Goal: Task Accomplishment & Management: Use online tool/utility

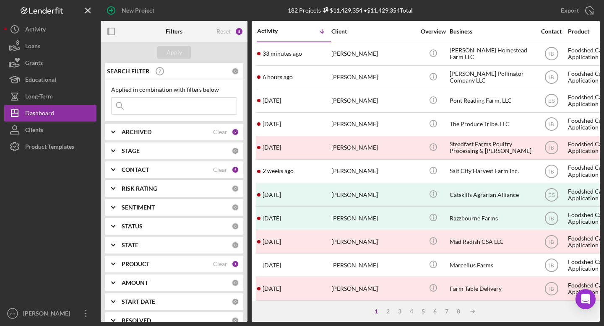
click at [153, 131] on div "ARCHIVED" at bounding box center [167, 132] width 91 height 7
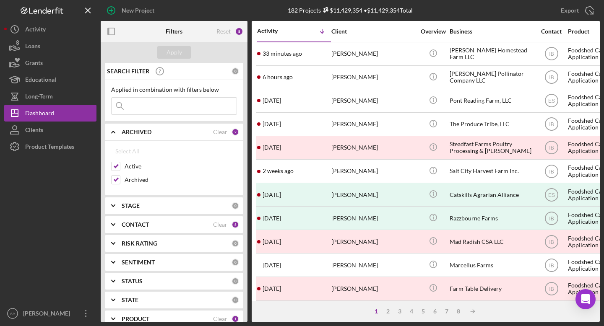
click at [162, 104] on input at bounding box center [174, 106] width 125 height 17
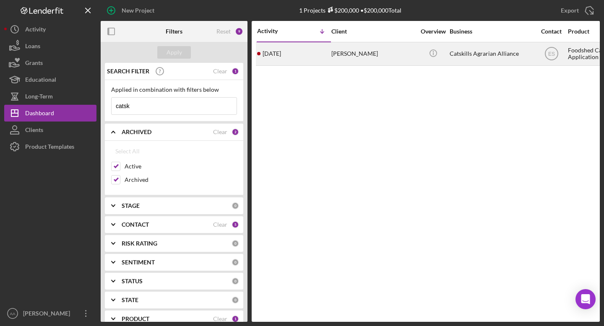
type input "catsk"
click at [352, 47] on div "[PERSON_NAME]" at bounding box center [373, 54] width 84 height 22
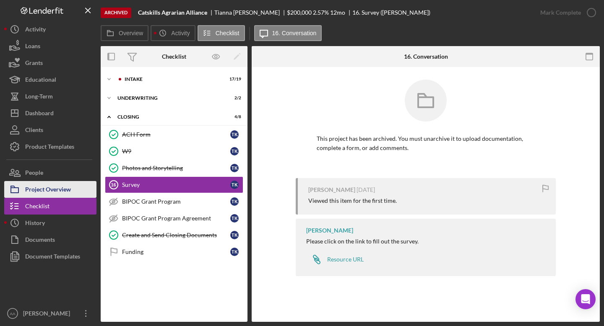
click at [61, 196] on div "Project Overview" at bounding box center [48, 190] width 46 height 19
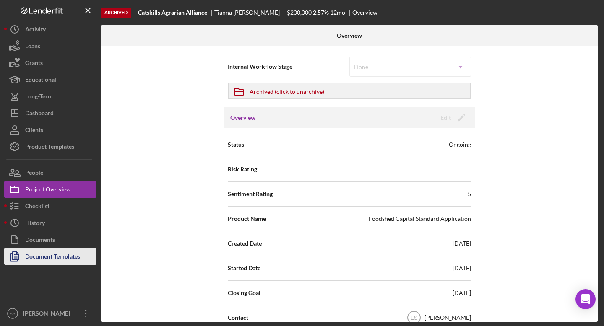
click at [46, 256] on div "Document Templates" at bounding box center [52, 257] width 55 height 19
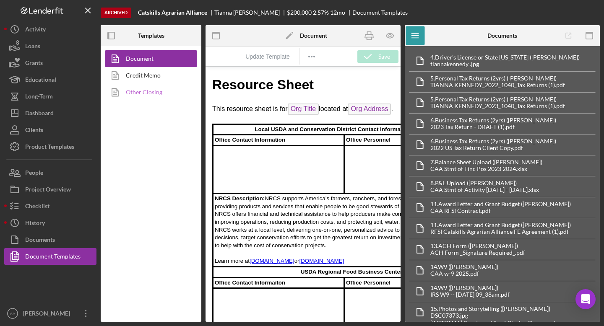
click at [149, 90] on link "Other Closing" at bounding box center [149, 92] width 88 height 17
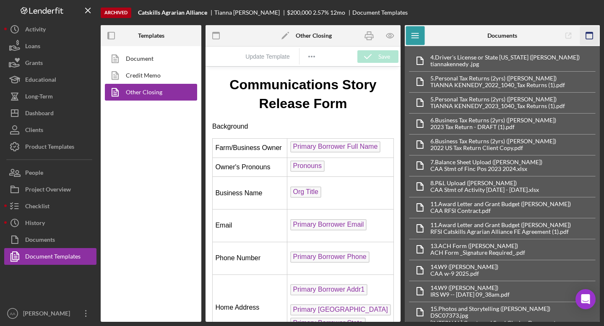
click at [589, 36] on icon "button" at bounding box center [589, 35] width 19 height 19
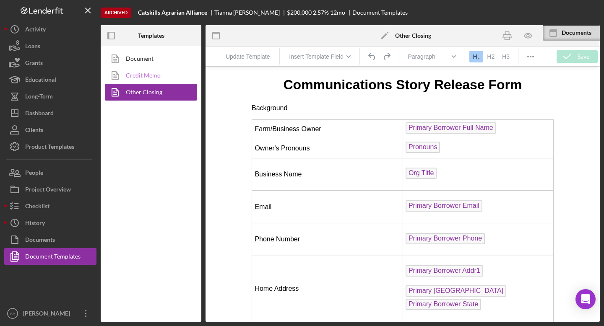
click at [135, 72] on link "Credit Memo" at bounding box center [149, 75] width 88 height 17
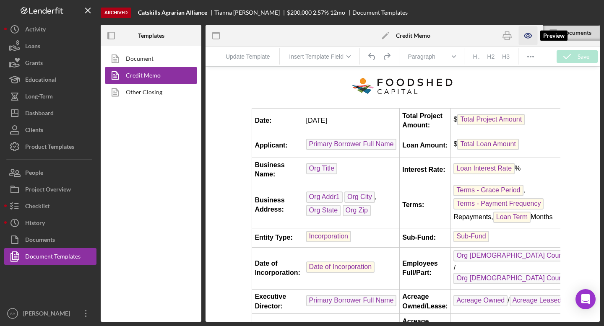
click at [528, 36] on icon "button" at bounding box center [528, 35] width 3 height 3
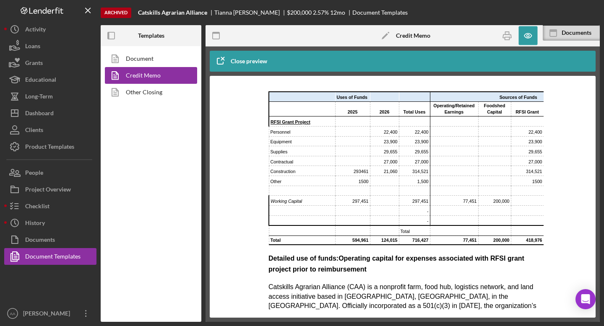
scroll to position [300, 0]
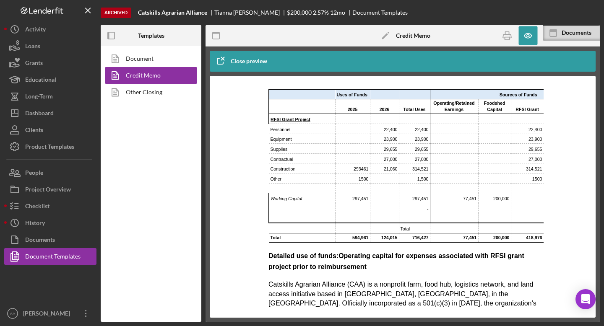
click at [314, 149] on td "Supplies" at bounding box center [302, 149] width 66 height 10
click at [312, 127] on td "Personnel" at bounding box center [302, 129] width 66 height 10
click at [312, 125] on td "Personnel" at bounding box center [302, 129] width 66 height 10
click at [292, 98] on td "Rich Text Area. Press ALT-0 for help." at bounding box center [302, 94] width 66 height 10
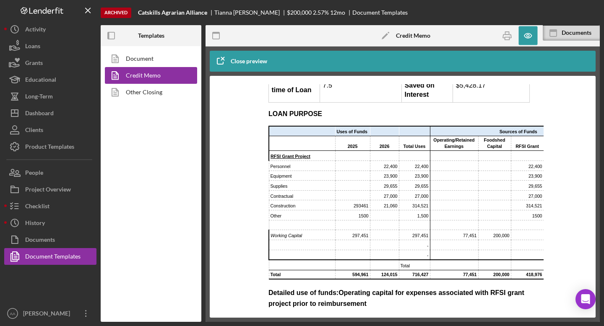
scroll to position [270, 0]
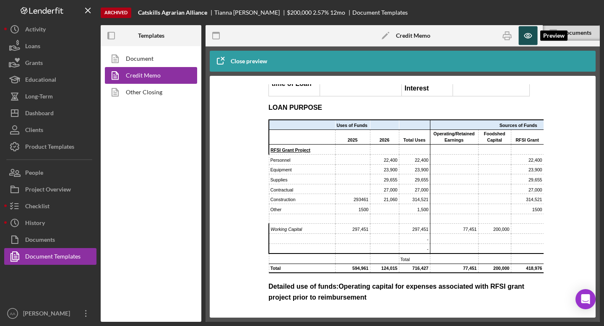
click at [525, 34] on icon "button" at bounding box center [527, 35] width 19 height 19
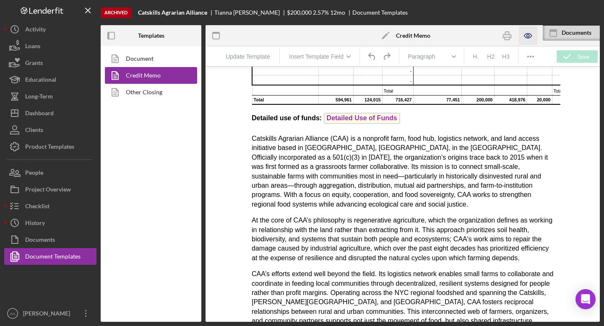
scroll to position [340, 0]
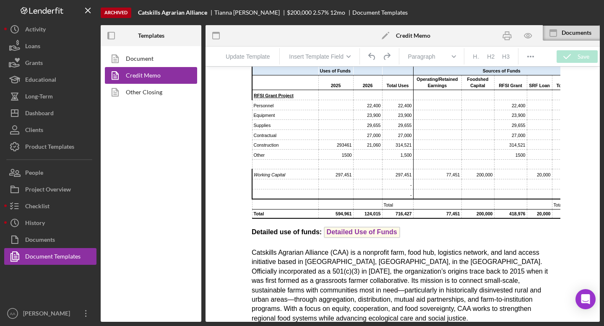
click at [317, 75] on td "Rich Text Area. Press ALT-0 for help." at bounding box center [285, 70] width 66 height 10
click at [280, 75] on td "Rich Text Area. Press ALT-0 for help." at bounding box center [285, 70] width 66 height 10
click at [291, 90] on td "Rich Text Area. Press ALT-0 for help." at bounding box center [285, 82] width 66 height 15
click at [301, 110] on td "Personnel" at bounding box center [285, 105] width 66 height 10
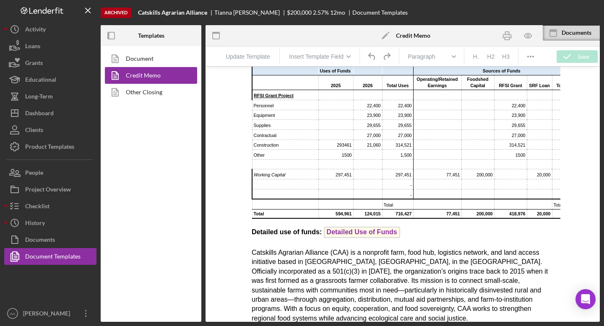
click at [301, 110] on td "Personnel" at bounding box center [285, 105] width 66 height 10
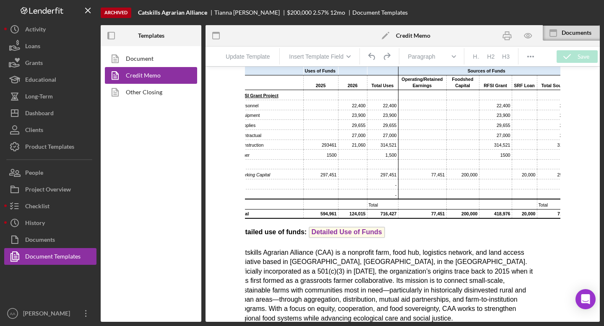
scroll to position [340, 30]
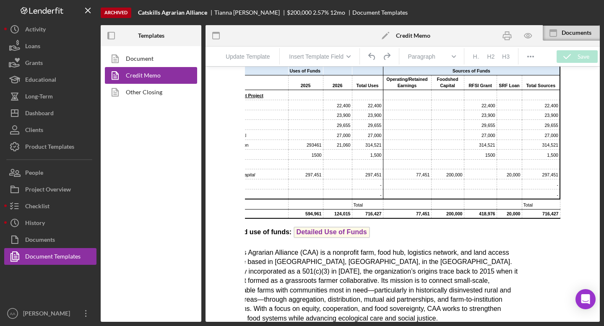
click at [339, 169] on td "Rich Text Area. Press ALT-0 for help." at bounding box center [337, 164] width 29 height 10
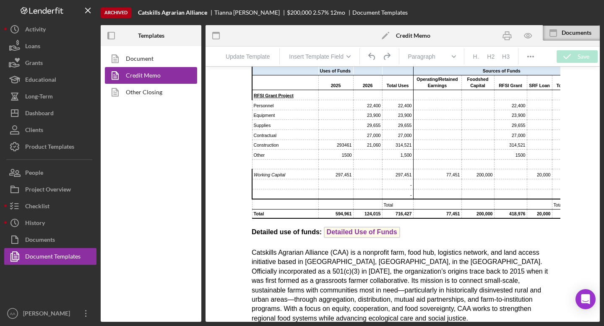
click at [262, 75] on td "Rich Text Area. Press ALT-0 for help." at bounding box center [285, 70] width 66 height 10
click at [260, 169] on td "Rich Text Area. Press ALT-0 for help." at bounding box center [285, 164] width 66 height 10
drag, startPoint x: 251, startPoint y: 244, endPoint x: 259, endPoint y: 237, distance: 11.0
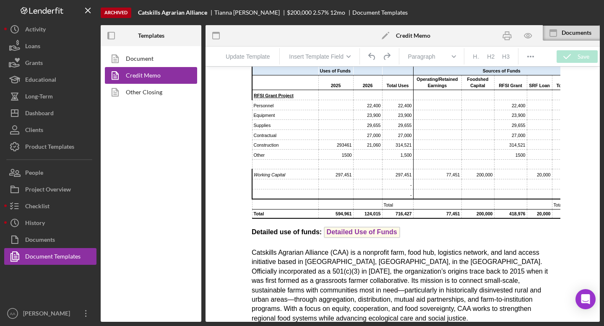
click at [294, 199] on td "Rich Text Area. Press ALT-0 for help." at bounding box center [285, 194] width 66 height 10
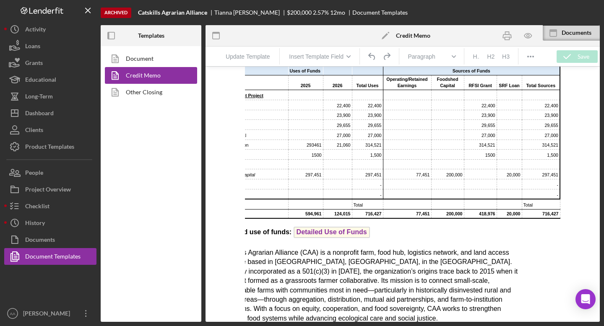
click at [540, 218] on td "716,427" at bounding box center [540, 214] width 38 height 9
click at [508, 218] on td "20,000" at bounding box center [508, 214] width 25 height 9
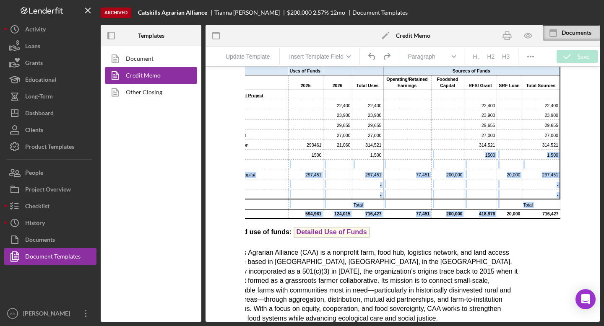
drag, startPoint x: 506, startPoint y: 229, endPoint x: 446, endPoint y: 171, distance: 83.0
click at [446, 171] on tbody "Uses of Funds Sources of Funds 2025 2026 Total Uses Operating/Retained Earnings…" at bounding box center [391, 141] width 338 height 153
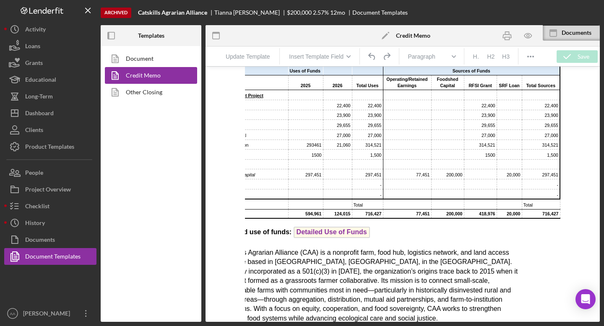
click at [449, 199] on td "Rich Text Area. Press ALT-0 for help." at bounding box center [447, 194] width 33 height 10
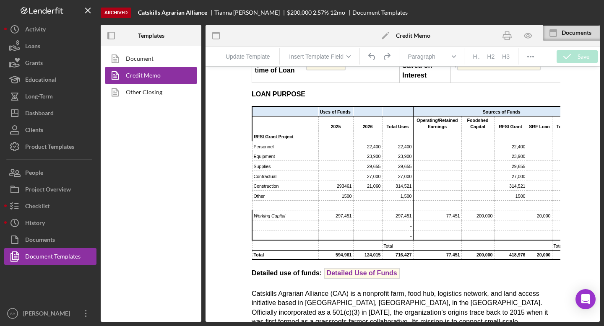
scroll to position [288, 0]
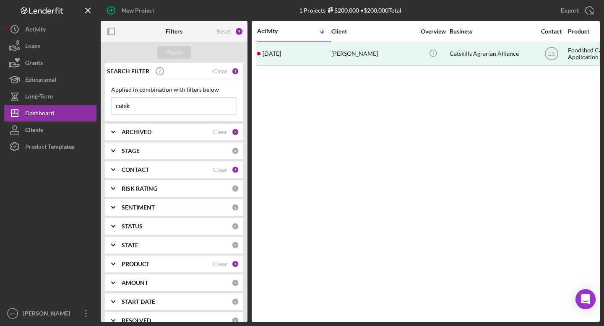
click at [146, 135] on b "ARCHIVED" at bounding box center [137, 132] width 30 height 7
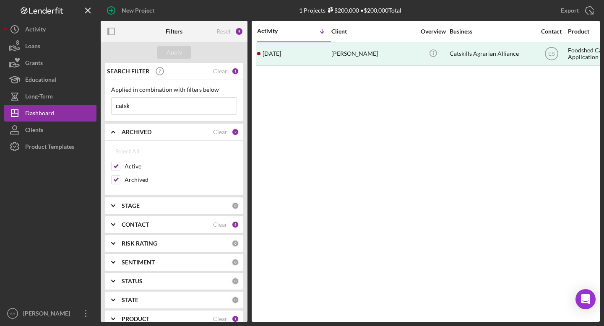
click at [158, 102] on input "catsk" at bounding box center [174, 106] width 125 height 17
click at [156, 104] on input "catsk" at bounding box center [174, 106] width 125 height 17
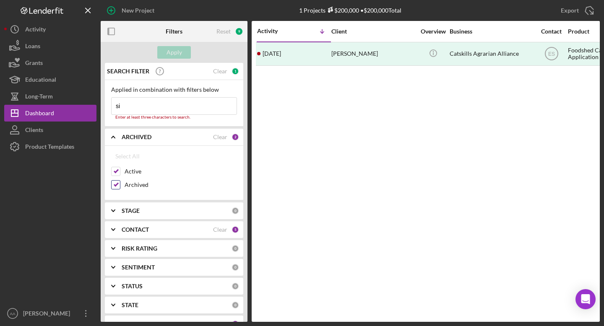
type input "si"
click at [116, 186] on input "Archived" at bounding box center [116, 185] width 8 height 8
checkbox input "false"
click at [150, 108] on input "si" at bounding box center [174, 106] width 125 height 17
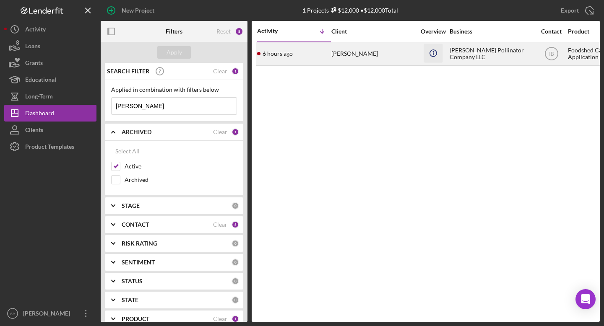
type input "[PERSON_NAME]"
click at [428, 48] on icon "Icon/Info" at bounding box center [432, 53] width 19 height 19
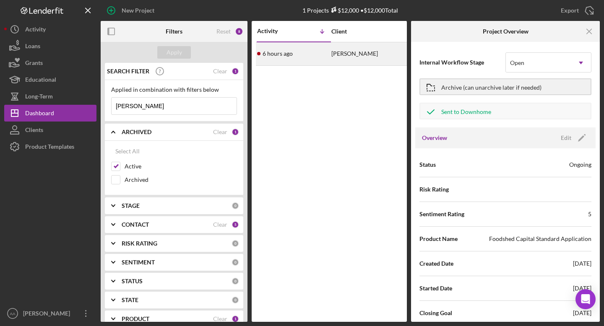
click at [321, 57] on div "6 hours ago [PERSON_NAME]" at bounding box center [293, 54] width 73 height 22
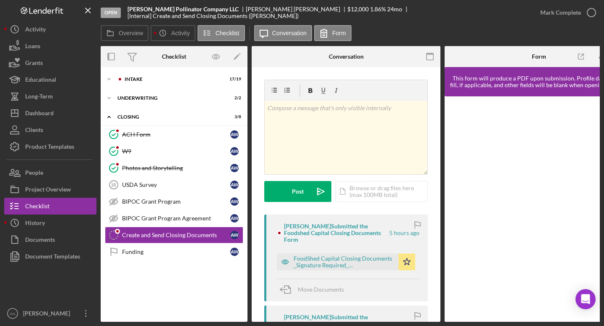
click at [175, 13] on b "[PERSON_NAME] Pollinator Company LLC" at bounding box center [182, 9] width 111 height 7
copy b "[PERSON_NAME] Pollinator Company LLC"
click at [169, 85] on div "Icon/Expander Intake 17 / 19" at bounding box center [174, 79] width 147 height 17
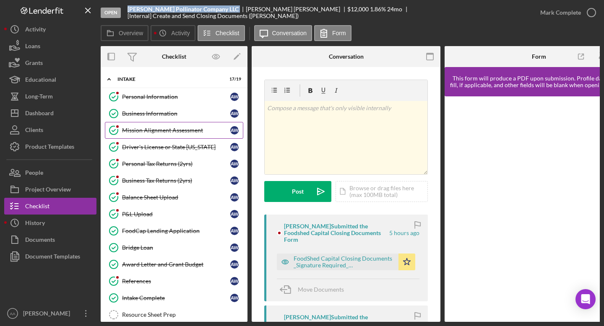
click at [169, 130] on div "Mission Alignment Assessment" at bounding box center [176, 130] width 108 height 7
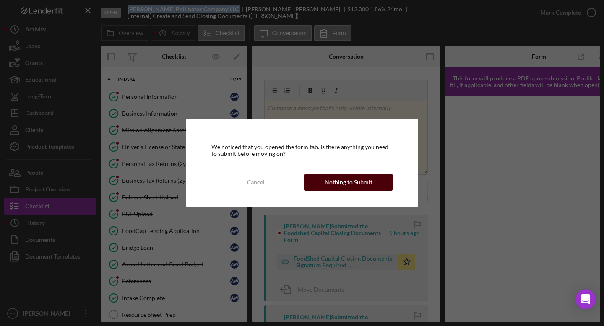
click at [348, 183] on div "Nothing to Submit" at bounding box center [348, 182] width 48 height 17
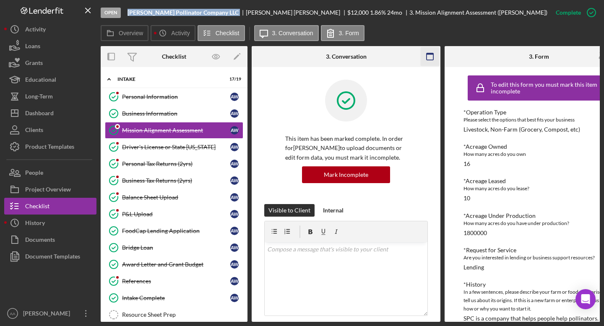
click at [428, 58] on icon "button" at bounding box center [429, 56] width 19 height 19
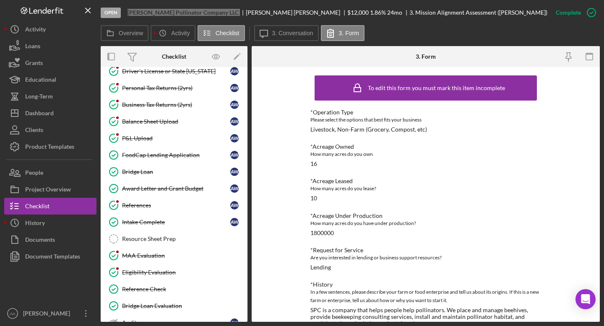
scroll to position [114, 0]
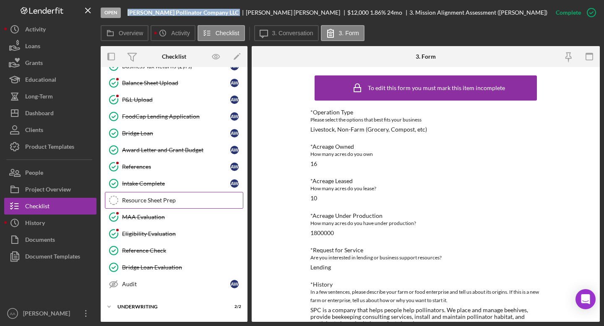
click at [165, 198] on div "Resource Sheet Prep" at bounding box center [182, 200] width 121 height 7
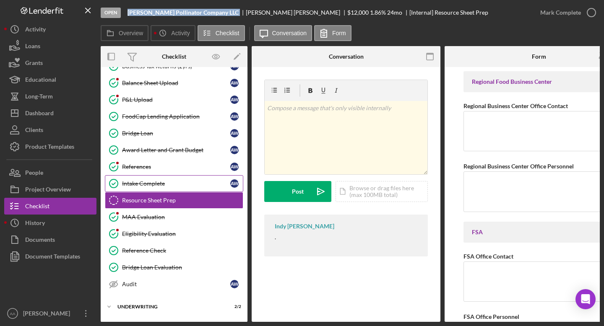
click at [166, 180] on div "Intake Complete" at bounding box center [176, 183] width 108 height 7
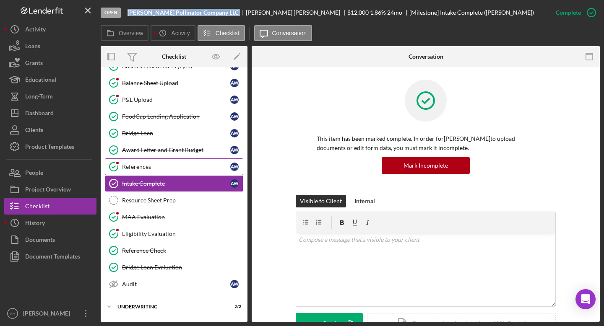
click at [170, 169] on div "References" at bounding box center [176, 166] width 108 height 7
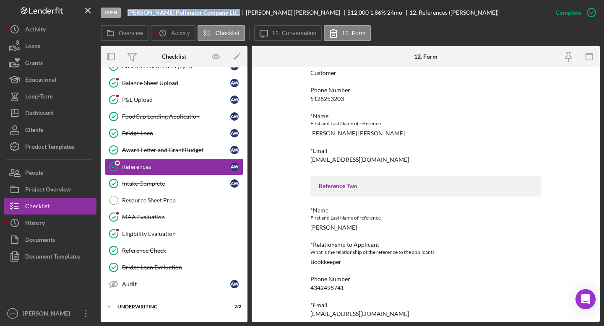
scroll to position [78, 0]
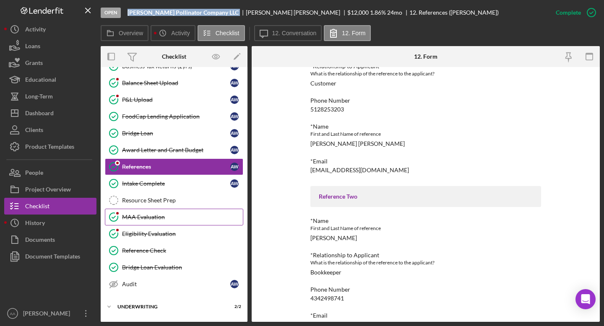
click at [162, 221] on link "MAA Evaluation MAA Evaluation" at bounding box center [174, 217] width 138 height 17
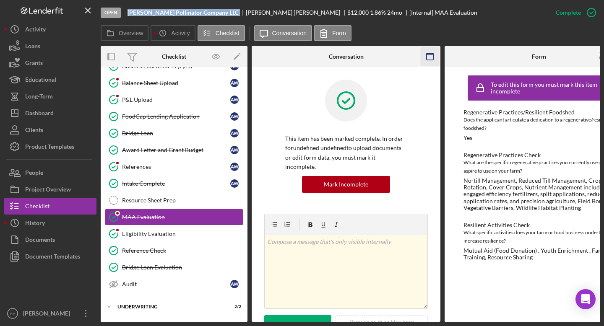
click at [429, 57] on icon "button" at bounding box center [429, 56] width 19 height 19
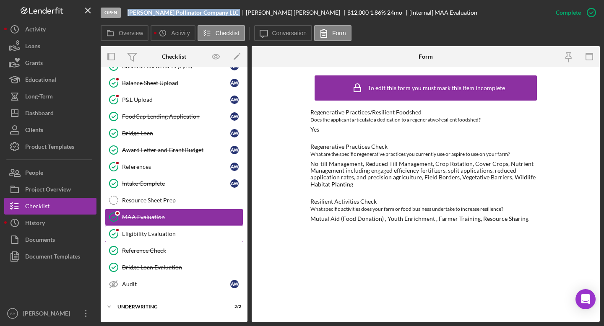
click at [171, 234] on div "Eligibility Evaluation" at bounding box center [182, 234] width 121 height 7
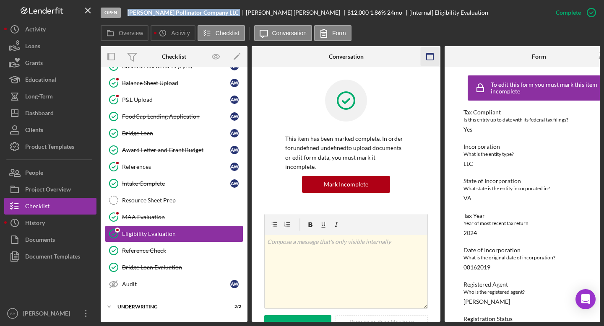
click at [428, 60] on icon "button" at bounding box center [429, 56] width 19 height 19
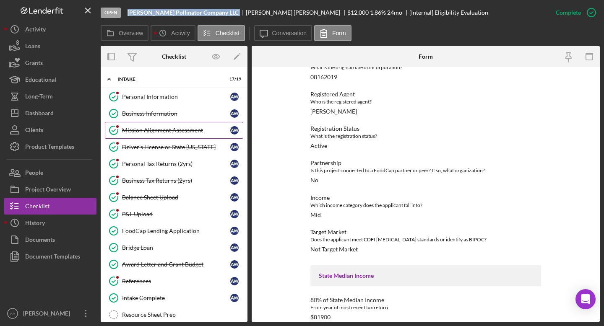
click at [169, 135] on link "Mission Alignment Assessment Mission Alignment Assessment A W" at bounding box center [174, 130] width 138 height 17
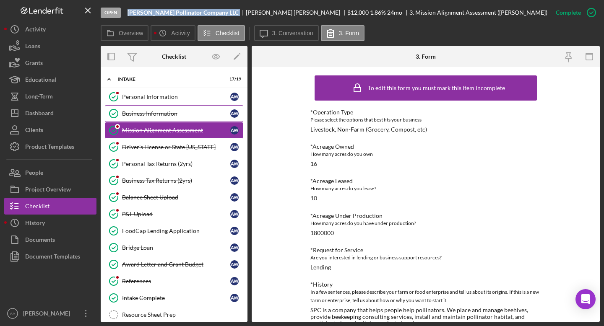
click at [152, 114] on div "Business Information" at bounding box center [176, 113] width 108 height 7
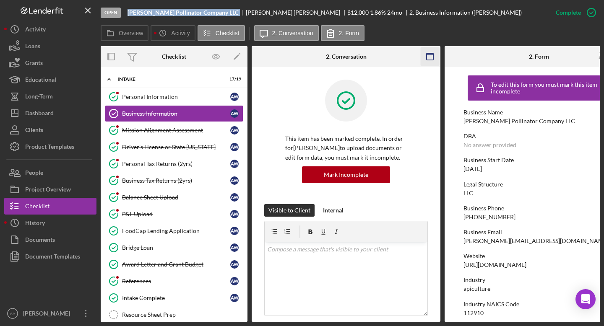
click at [426, 55] on icon "button" at bounding box center [429, 56] width 19 height 19
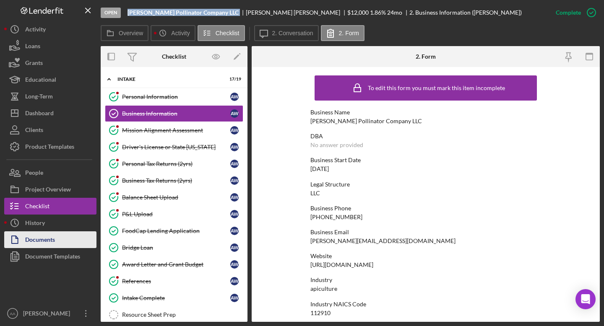
click at [50, 243] on div "Documents" at bounding box center [40, 240] width 30 height 19
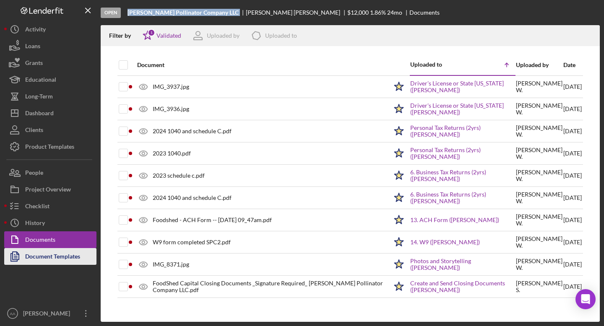
click at [47, 254] on div "Document Templates" at bounding box center [52, 257] width 55 height 19
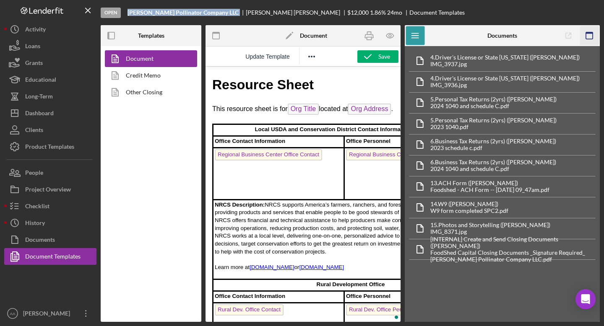
click at [594, 37] on icon "button" at bounding box center [589, 35] width 19 height 19
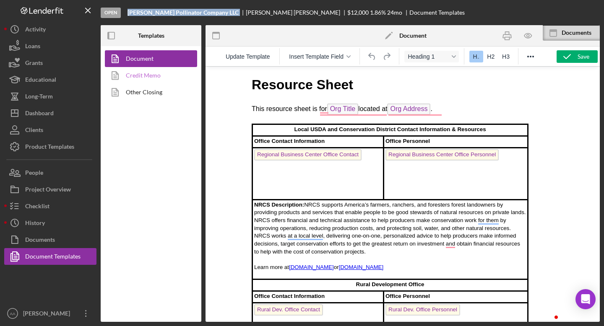
click at [141, 73] on link "Credit Memo" at bounding box center [149, 75] width 88 height 17
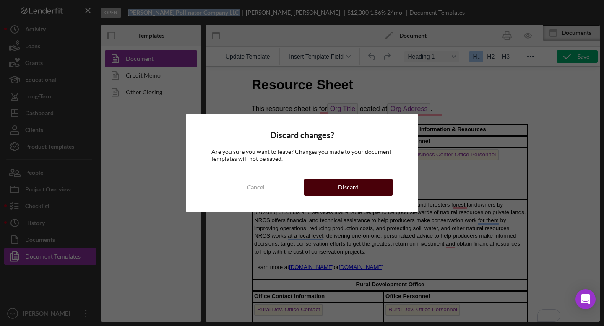
click at [335, 187] on button "Discard" at bounding box center [348, 187] width 88 height 17
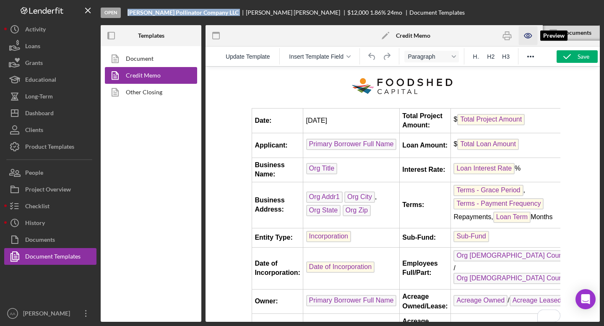
click at [527, 36] on icon "button" at bounding box center [528, 35] width 3 height 3
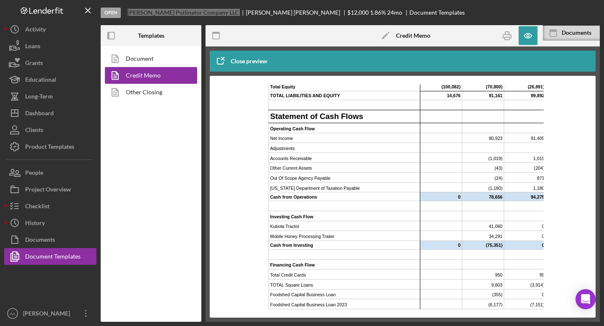
scroll to position [1736, 0]
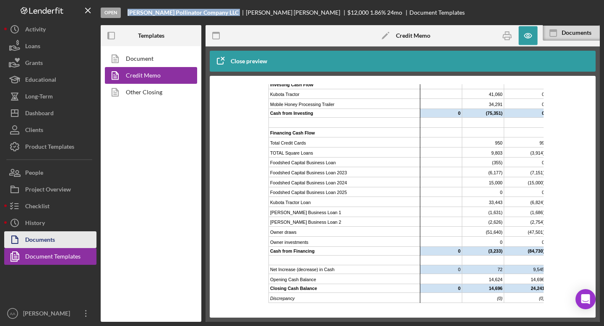
click at [28, 241] on div "Documents" at bounding box center [40, 240] width 30 height 19
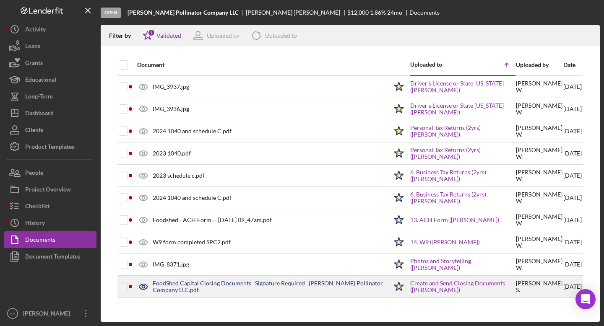
click at [198, 289] on div "FoodShed Capital Closing Documents _Signature Required_ [PERSON_NAME] Pollinato…" at bounding box center [270, 286] width 235 height 13
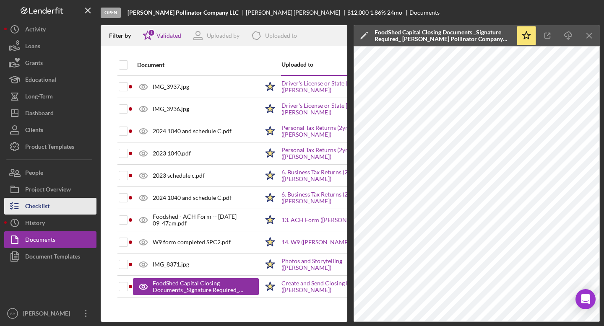
click at [45, 207] on div "Checklist" at bounding box center [37, 207] width 24 height 19
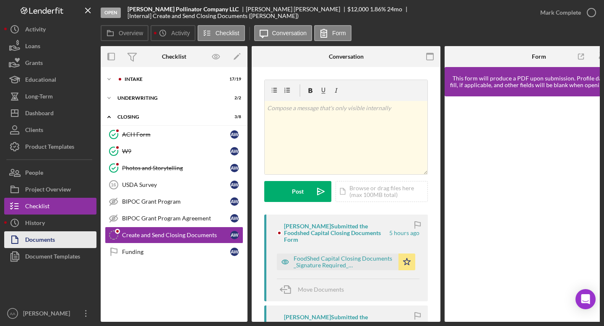
click at [43, 236] on div "Documents" at bounding box center [40, 240] width 30 height 19
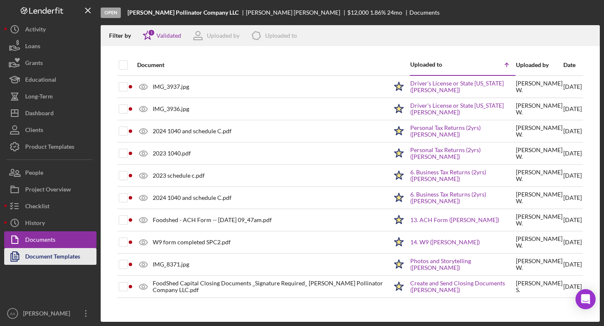
click at [51, 257] on div "Document Templates" at bounding box center [52, 257] width 55 height 19
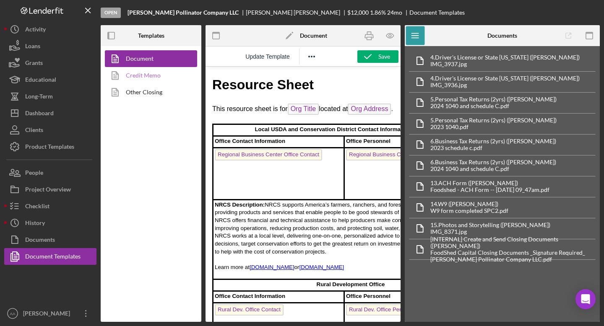
click at [143, 80] on link "Credit Memo" at bounding box center [149, 75] width 88 height 17
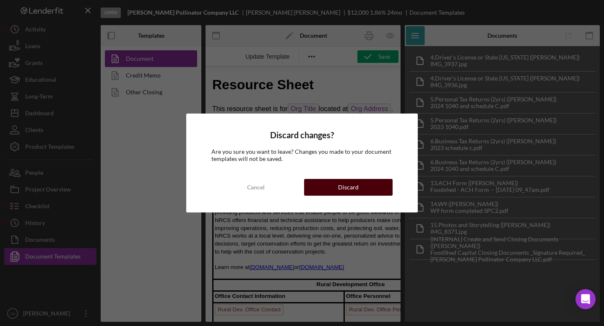
click at [351, 189] on div "Discard" at bounding box center [348, 187] width 21 height 17
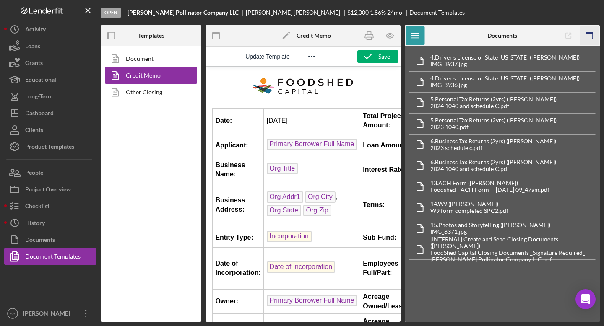
click at [589, 39] on rect "button" at bounding box center [589, 35] width 7 height 7
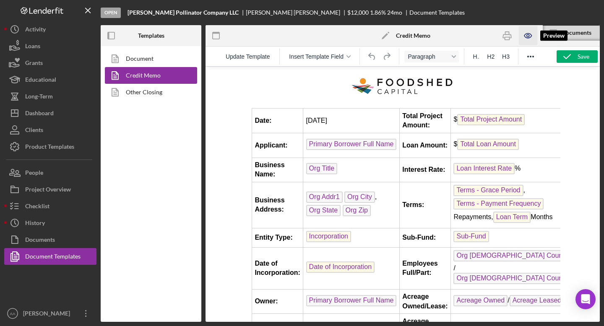
click at [529, 36] on icon "button" at bounding box center [527, 35] width 19 height 19
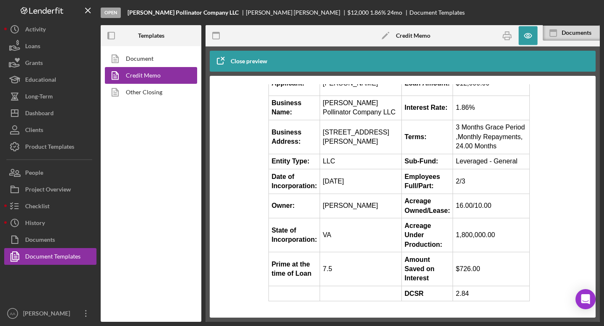
scroll to position [87, 0]
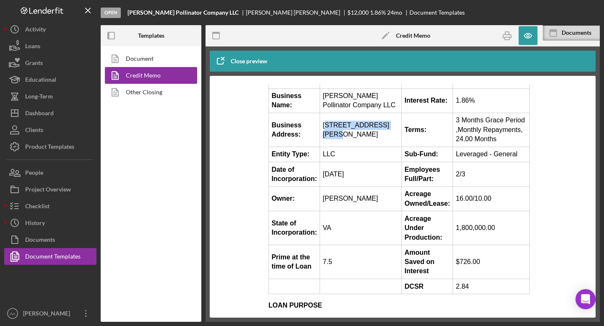
drag, startPoint x: 327, startPoint y: 119, endPoint x: 328, endPoint y: 126, distance: 6.4
click at [328, 126] on td "[STREET_ADDRESS][PERSON_NAME]" at bounding box center [361, 130] width 82 height 34
drag, startPoint x: 323, startPoint y: 118, endPoint x: 331, endPoint y: 129, distance: 13.8
click at [331, 129] on td "[STREET_ADDRESS][PERSON_NAME]" at bounding box center [361, 130] width 82 height 34
copy td "[STREET_ADDRESS]"
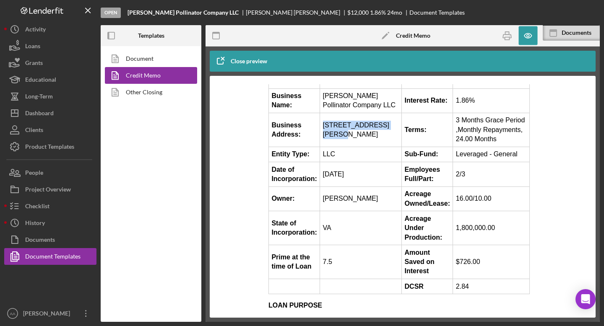
click at [353, 128] on td "[STREET_ADDRESS][PERSON_NAME]" at bounding box center [361, 130] width 82 height 34
click at [353, 130] on td "[STREET_ADDRESS][PERSON_NAME]" at bounding box center [361, 130] width 82 height 34
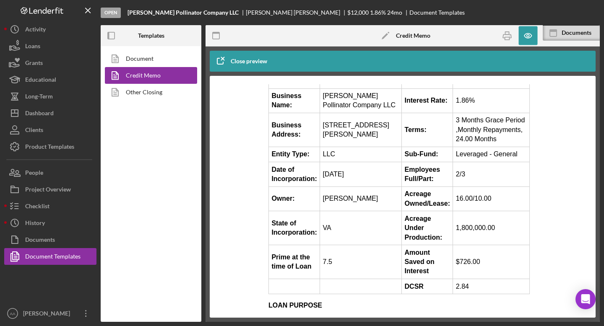
click at [334, 138] on td "[STREET_ADDRESS][PERSON_NAME]" at bounding box center [361, 130] width 82 height 34
click at [43, 204] on div "Checklist" at bounding box center [37, 207] width 24 height 19
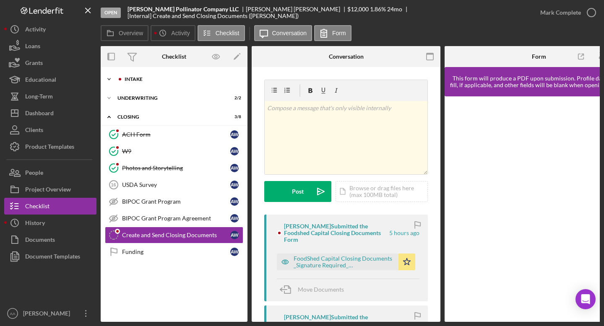
click at [143, 81] on div "Intake" at bounding box center [181, 79] width 112 height 5
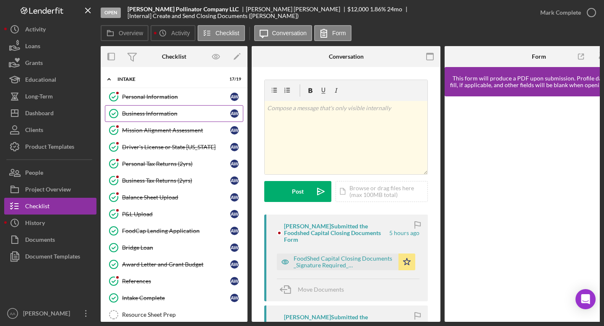
click at [150, 115] on div "Business Information" at bounding box center [176, 113] width 108 height 7
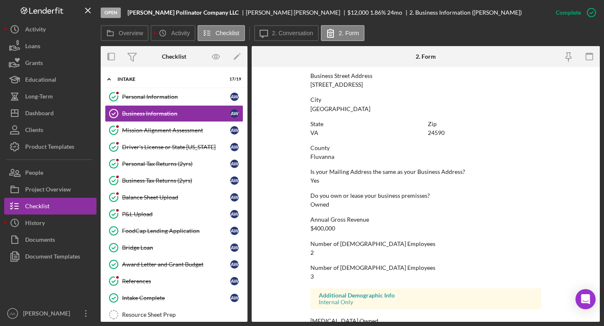
scroll to position [353, 0]
click at [325, 159] on div "Fluvanna" at bounding box center [322, 157] width 24 height 7
copy div "Fluvanna"
click at [47, 114] on div "Dashboard" at bounding box center [39, 114] width 29 height 19
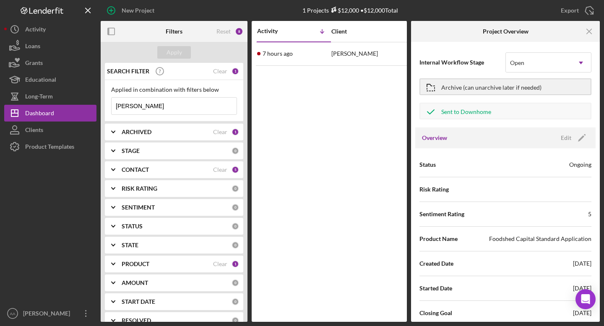
click at [125, 129] on b "ARCHIVED" at bounding box center [137, 132] width 30 height 7
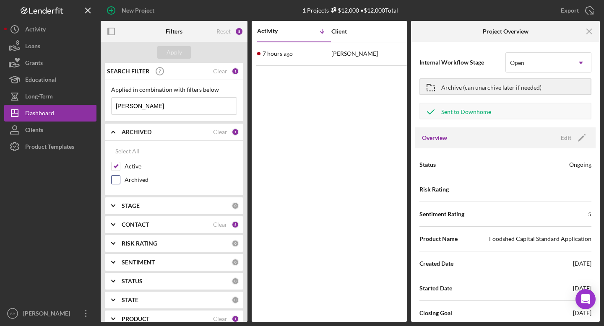
click at [124, 177] on div "Archived" at bounding box center [174, 181] width 126 height 13
click at [117, 178] on input "Archived" at bounding box center [116, 180] width 8 height 8
checkbox input "true"
click at [149, 108] on input "[PERSON_NAME]" at bounding box center [174, 106] width 125 height 17
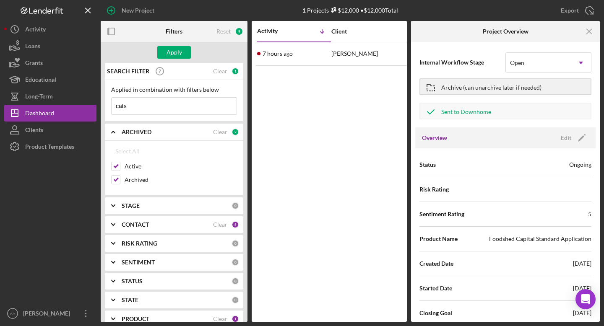
type input "cats"
click at [119, 180] on input "Archived" at bounding box center [116, 180] width 8 height 8
checkbox input "false"
click at [145, 110] on input "cats" at bounding box center [174, 106] width 125 height 17
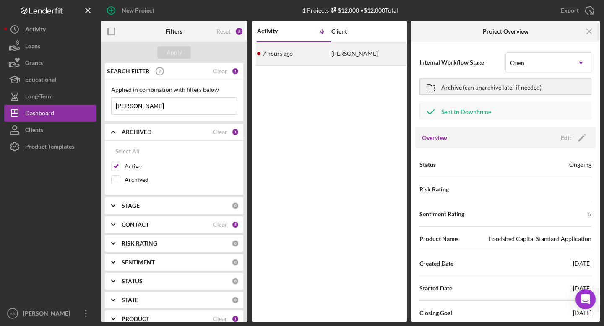
type input "[PERSON_NAME]"
click at [301, 49] on div "7 hours ago [PERSON_NAME]" at bounding box center [293, 54] width 73 height 22
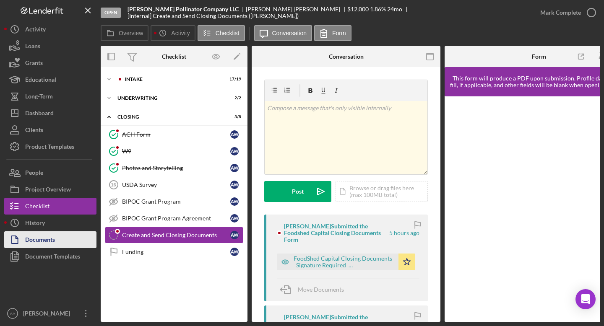
click at [34, 240] on div "Documents" at bounding box center [40, 240] width 30 height 19
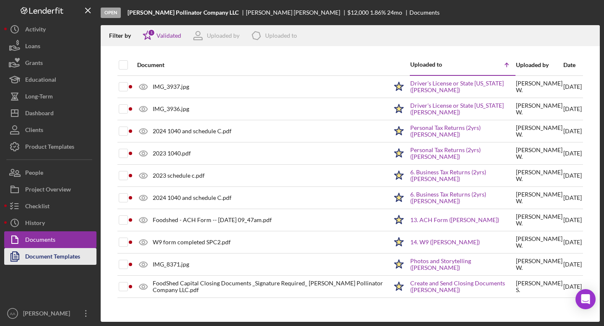
click at [30, 251] on div "Document Templates" at bounding box center [52, 257] width 55 height 19
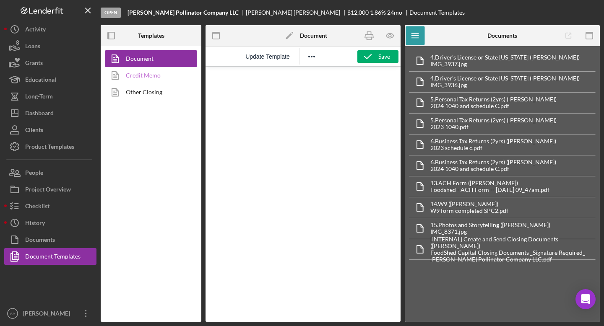
click at [157, 75] on link "Credit Memo" at bounding box center [149, 75] width 88 height 17
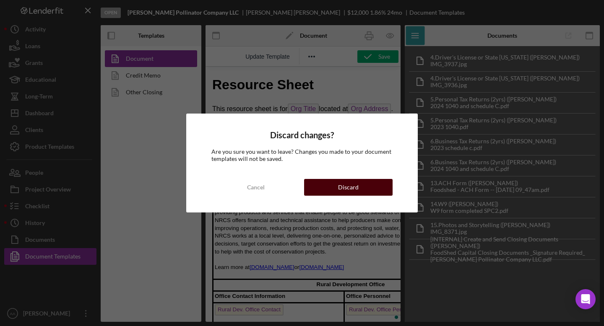
click at [338, 182] on div "Discard" at bounding box center [348, 187] width 21 height 17
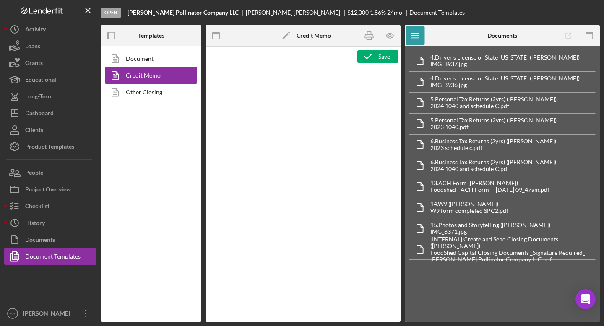
click at [152, 96] on link "Other Closing" at bounding box center [149, 92] width 88 height 17
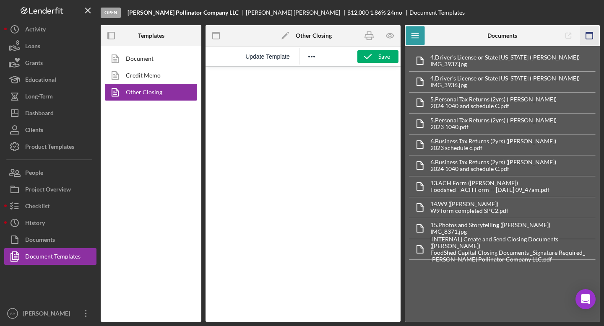
click at [594, 33] on icon "button" at bounding box center [589, 35] width 19 height 19
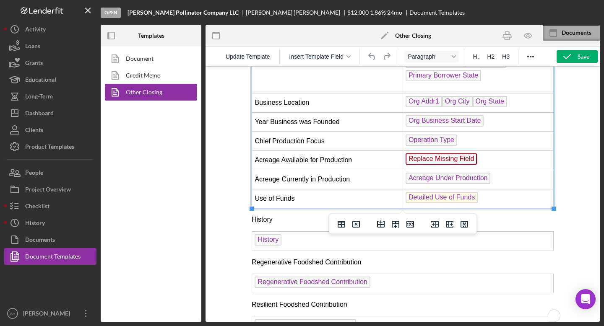
scroll to position [229, 0]
click at [256, 58] on span "Update Template" at bounding box center [248, 56] width 44 height 7
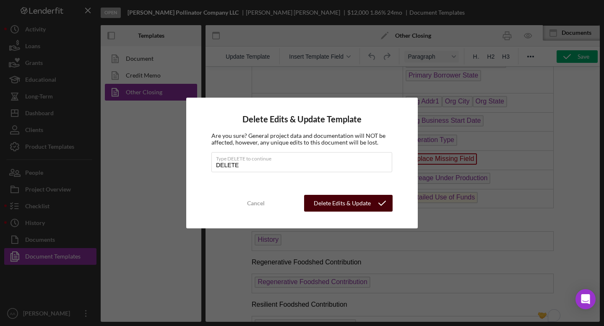
type input "DELETE"
click at [336, 205] on div "Delete Edits & Update Template" at bounding box center [341, 203] width 59 height 17
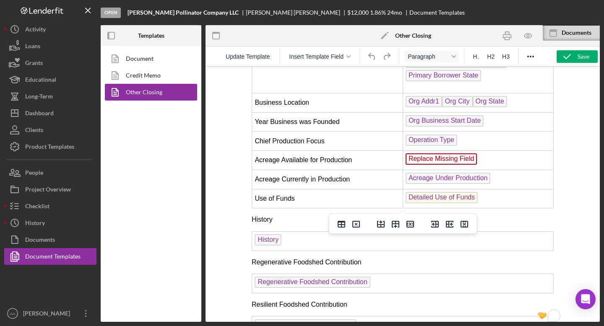
click at [478, 156] on td "Replace Missing Field ﻿" at bounding box center [477, 160] width 151 height 19
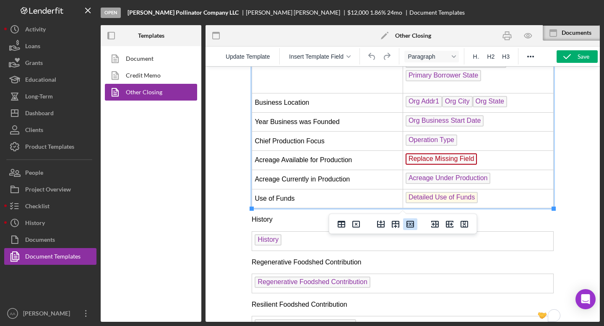
click at [410, 223] on icon "Delete row" at bounding box center [410, 224] width 10 height 10
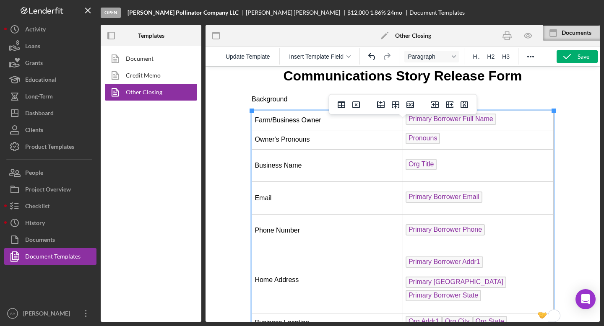
scroll to position [0, 0]
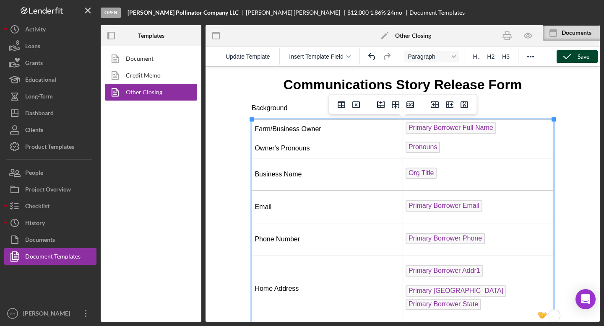
click at [574, 60] on icon "button" at bounding box center [566, 56] width 21 height 21
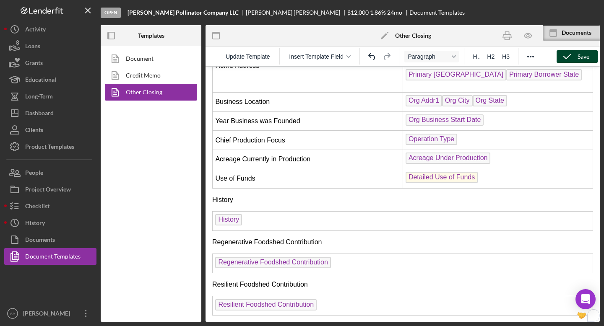
scroll to position [125, 0]
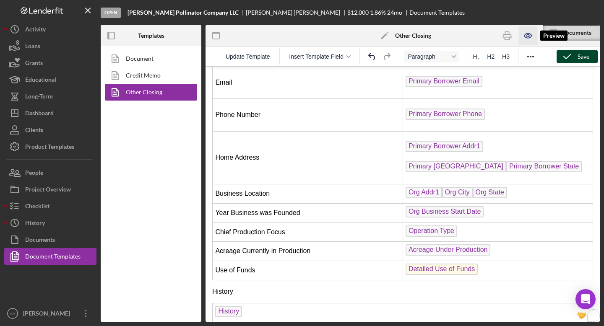
click at [523, 39] on icon "button" at bounding box center [527, 35] width 19 height 19
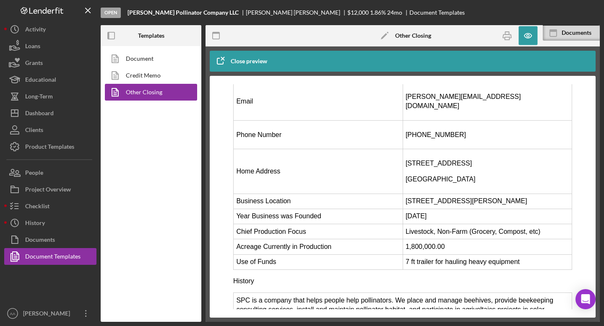
scroll to position [0, 0]
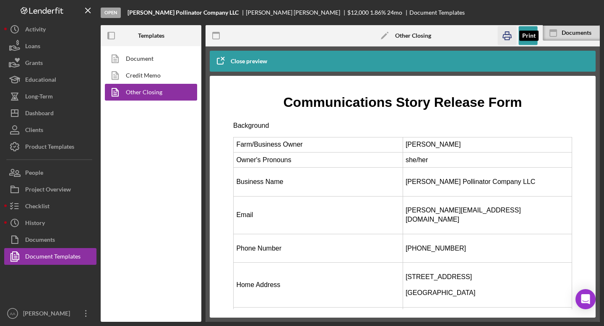
drag, startPoint x: 502, startPoint y: 35, endPoint x: 240, endPoint y: 112, distance: 272.9
click at [502, 35] on icon "button" at bounding box center [506, 35] width 19 height 19
